Goal: Check status: Check status

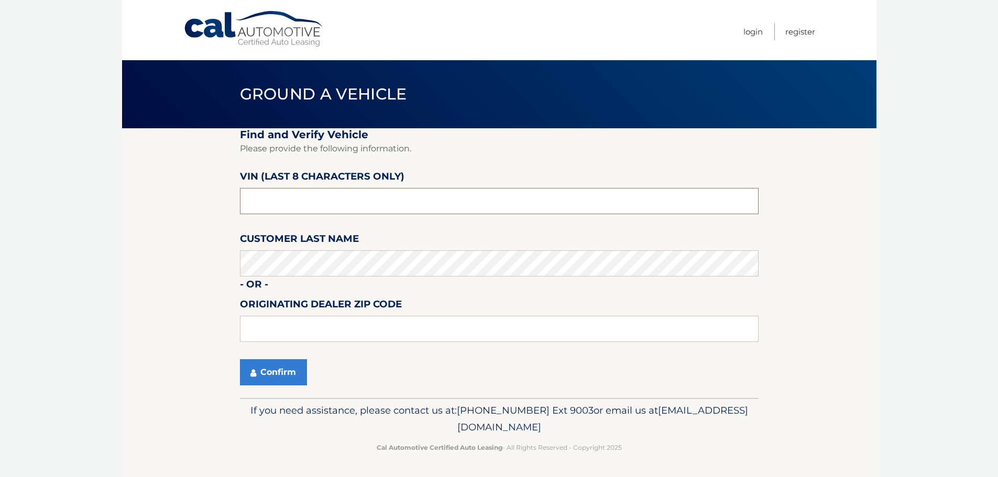
click at [267, 197] on input "text" at bounding box center [499, 201] width 518 height 26
type input "pu095064"
click at [274, 325] on input "text" at bounding box center [499, 329] width 518 height 26
type input "08012"
click at [278, 371] on button "Confirm" at bounding box center [273, 372] width 67 height 26
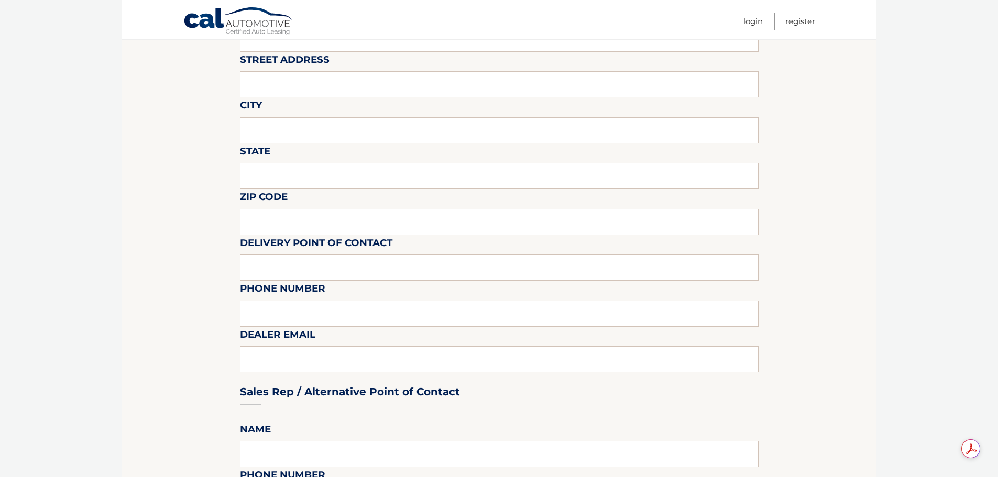
scroll to position [52, 0]
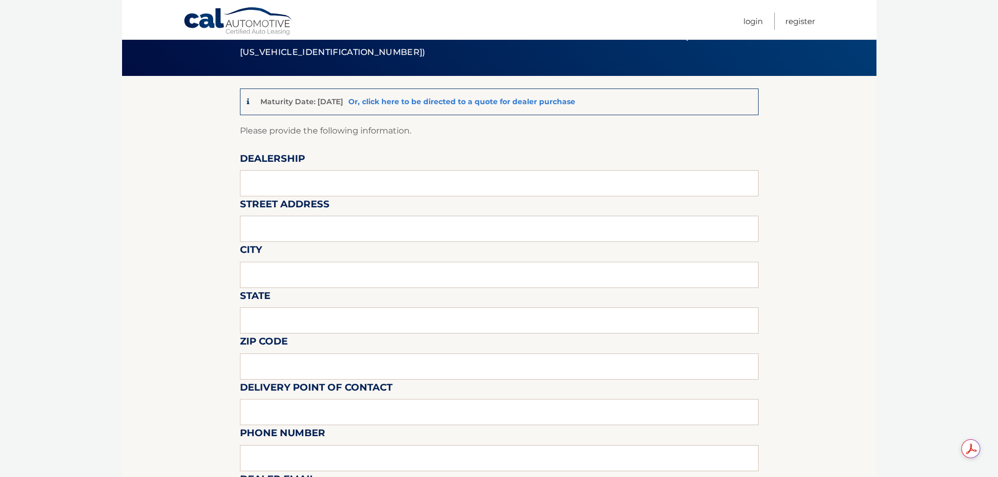
click at [482, 105] on link "Or, click here to be directed to a quote for dealer purchase" at bounding box center [461, 101] width 227 height 9
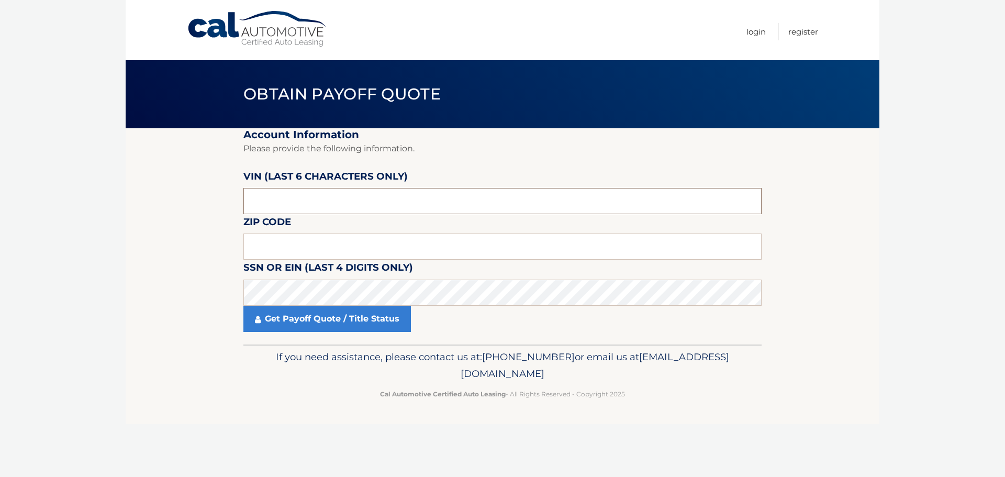
click at [279, 203] on input "text" at bounding box center [503, 201] width 518 height 26
type input "095064"
click at [305, 248] on input "text" at bounding box center [503, 247] width 518 height 26
type input "08094"
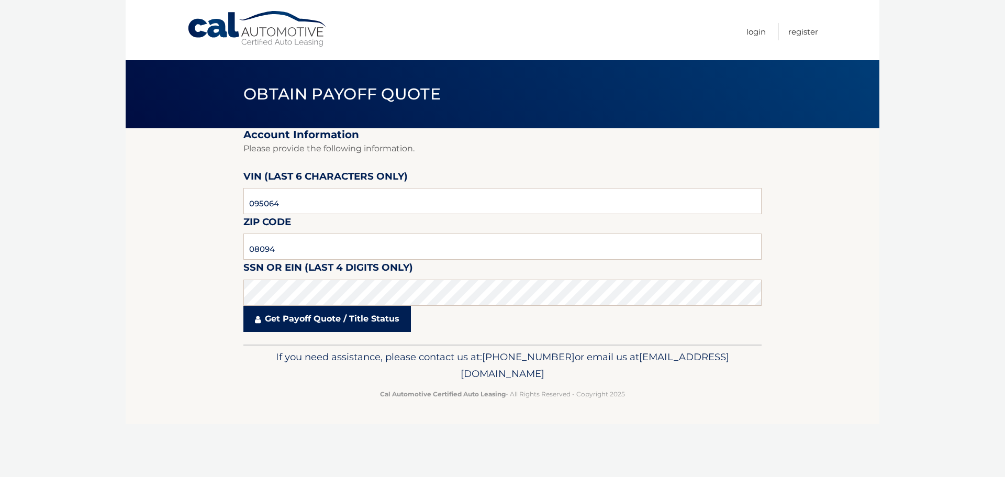
click at [301, 321] on link "Get Payoff Quote / Title Status" at bounding box center [328, 319] width 168 height 26
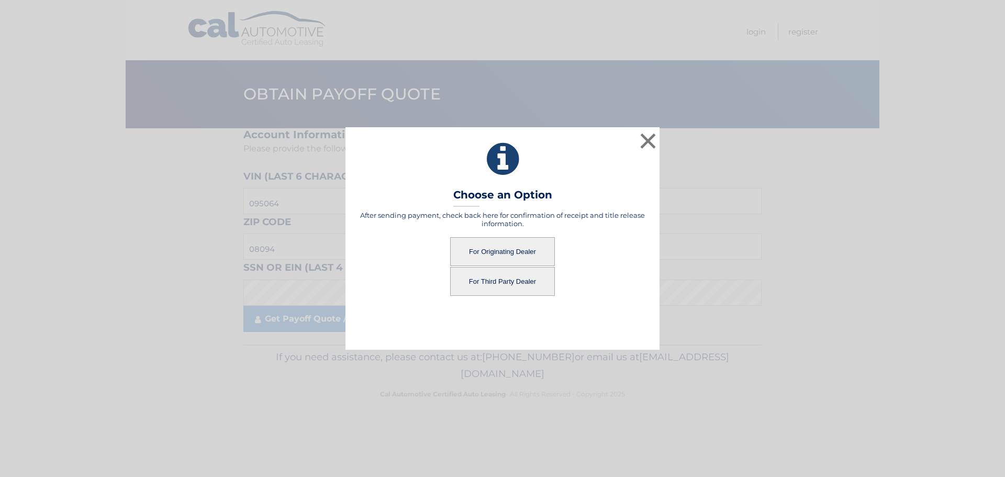
click at [500, 252] on button "For Originating Dealer" at bounding box center [502, 251] width 105 height 29
